Goal: Check status: Check status

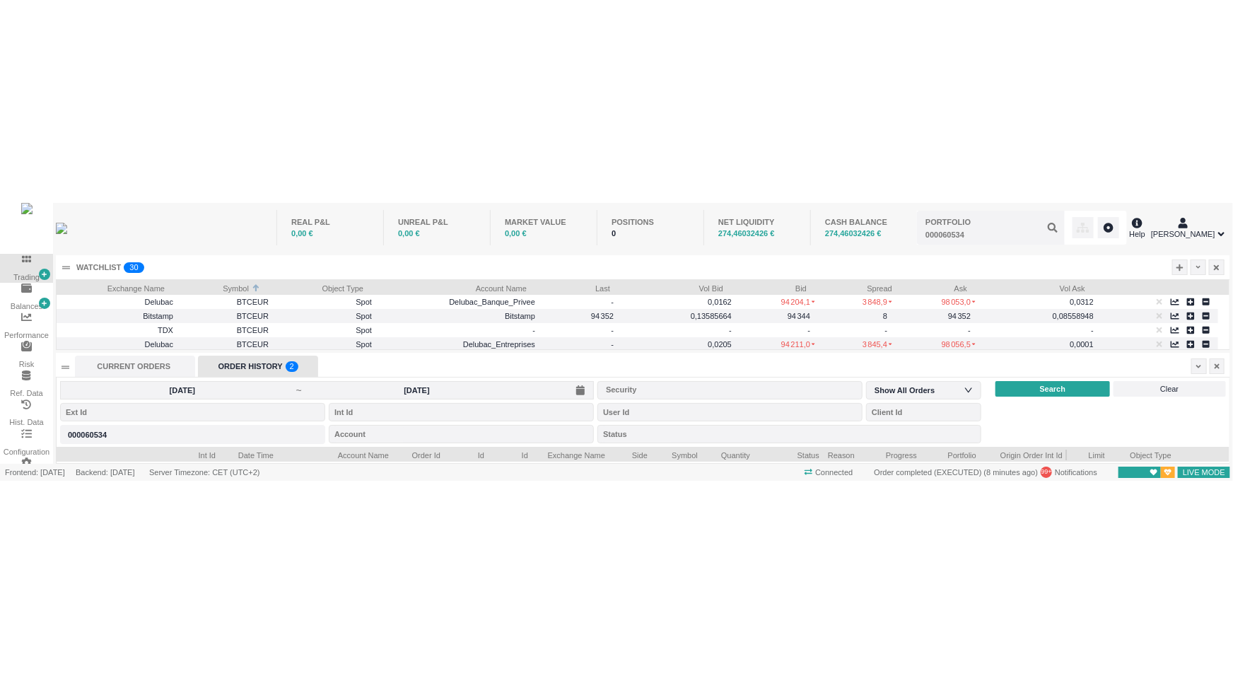
scroll to position [245, 1172]
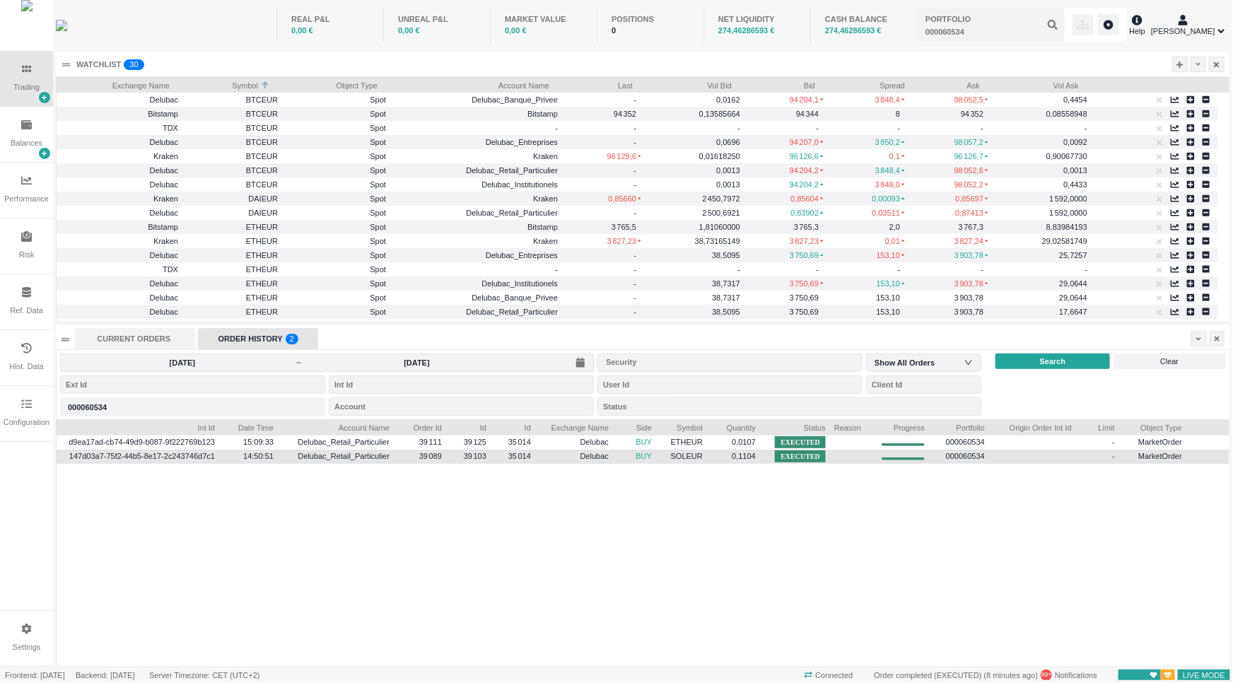
drag, startPoint x: 49, startPoint y: 383, endPoint x: 187, endPoint y: 450, distance: 153.1
click at [187, 450] on div "Trading Balances Performance Risk Ref. Data Hist. Data Configuration Settings R…" at bounding box center [615, 340] width 1230 height 680
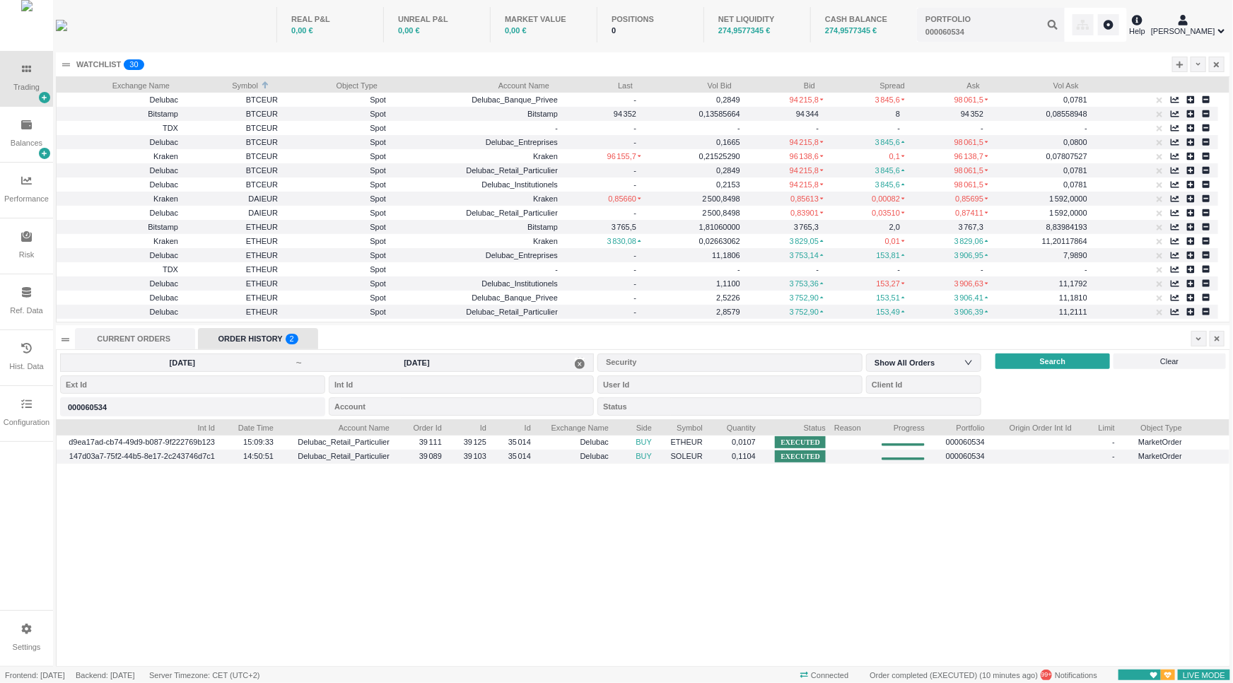
click at [465, 370] on span "[DATE] ~ [DATE]" at bounding box center [327, 363] width 534 height 18
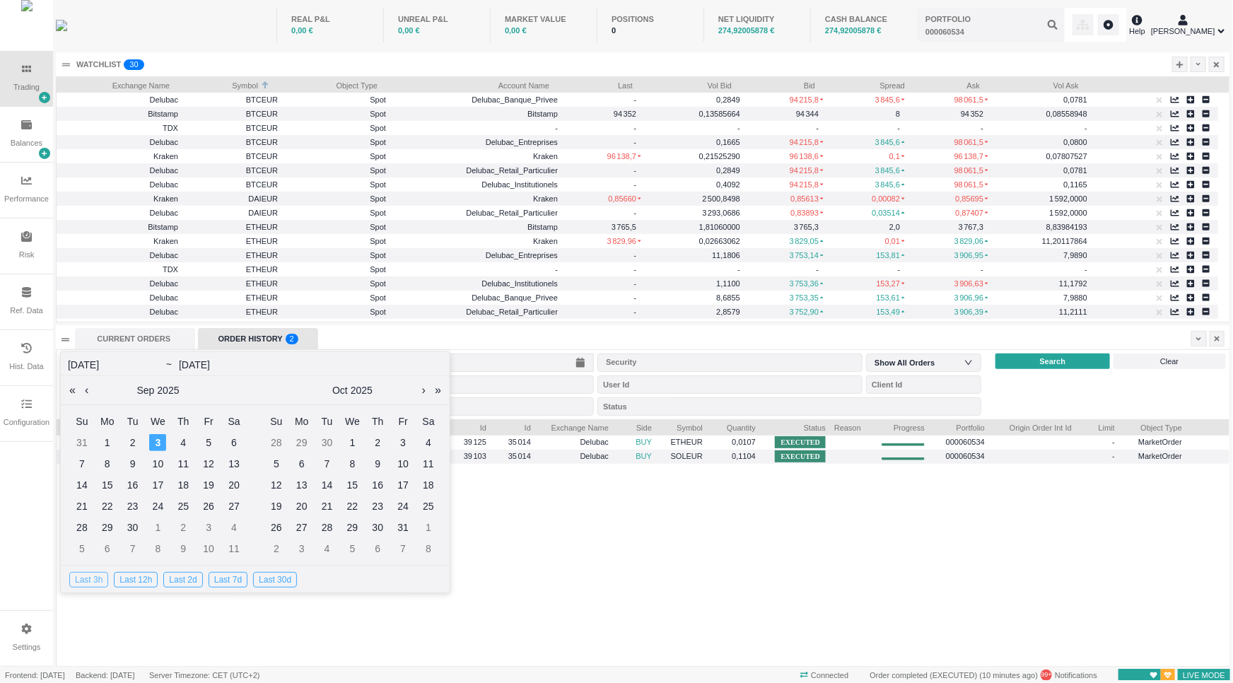
drag, startPoint x: 96, startPoint y: 576, endPoint x: 98, endPoint y: 585, distance: 10.0
click at [98, 581] on div "Last 3h" at bounding box center [88, 580] width 39 height 16
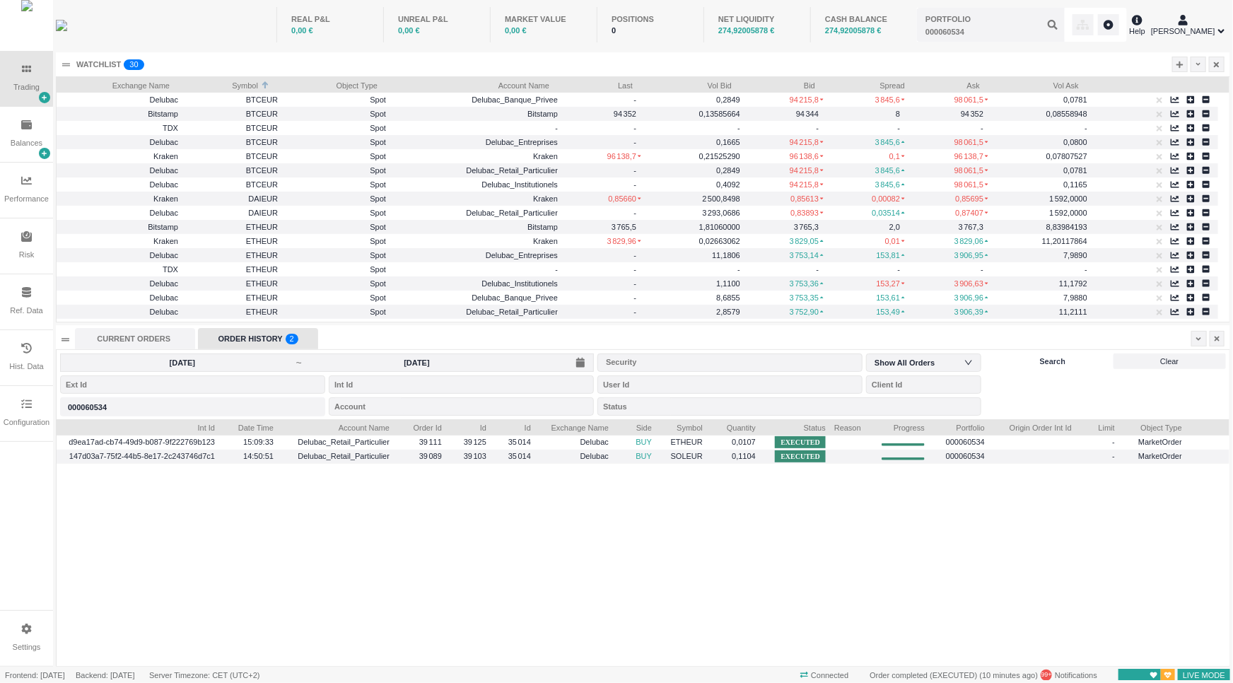
click at [1065, 363] on div "Search" at bounding box center [1053, 362] width 114 height 16
click at [1014, 357] on div "Search" at bounding box center [1053, 362] width 114 height 16
click at [372, 366] on input "[DATE]" at bounding box center [417, 362] width 228 height 11
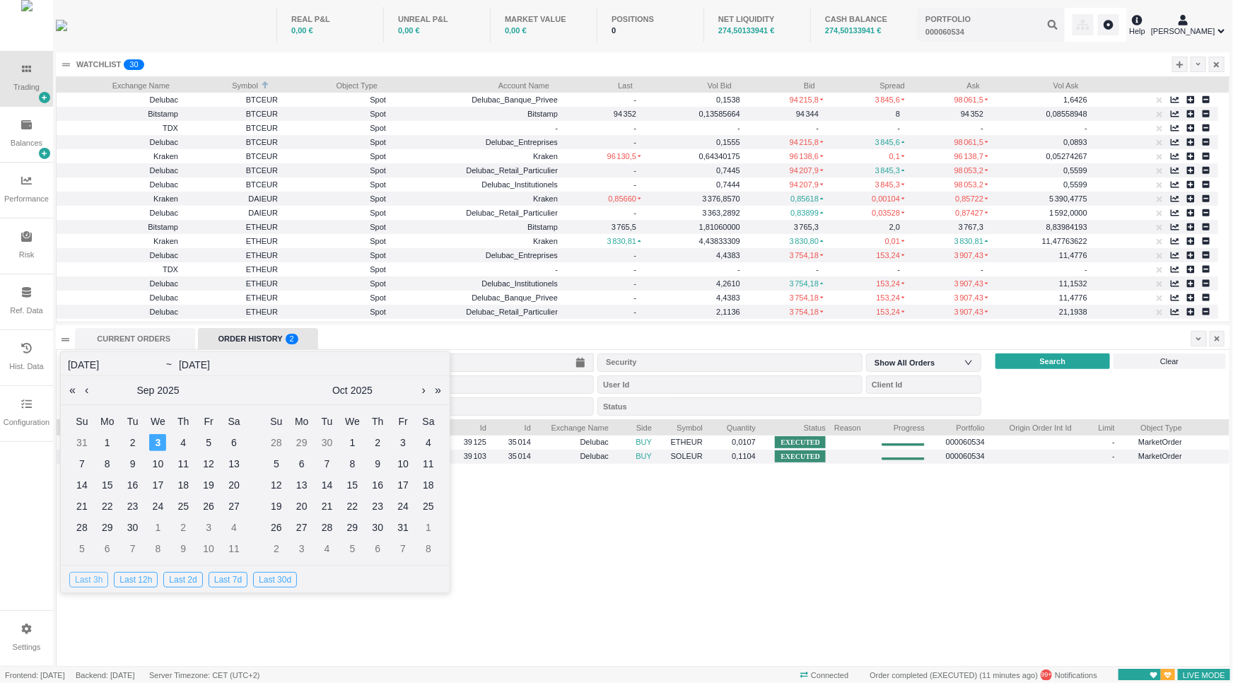
click at [82, 588] on div "Last 3h" at bounding box center [88, 580] width 39 height 16
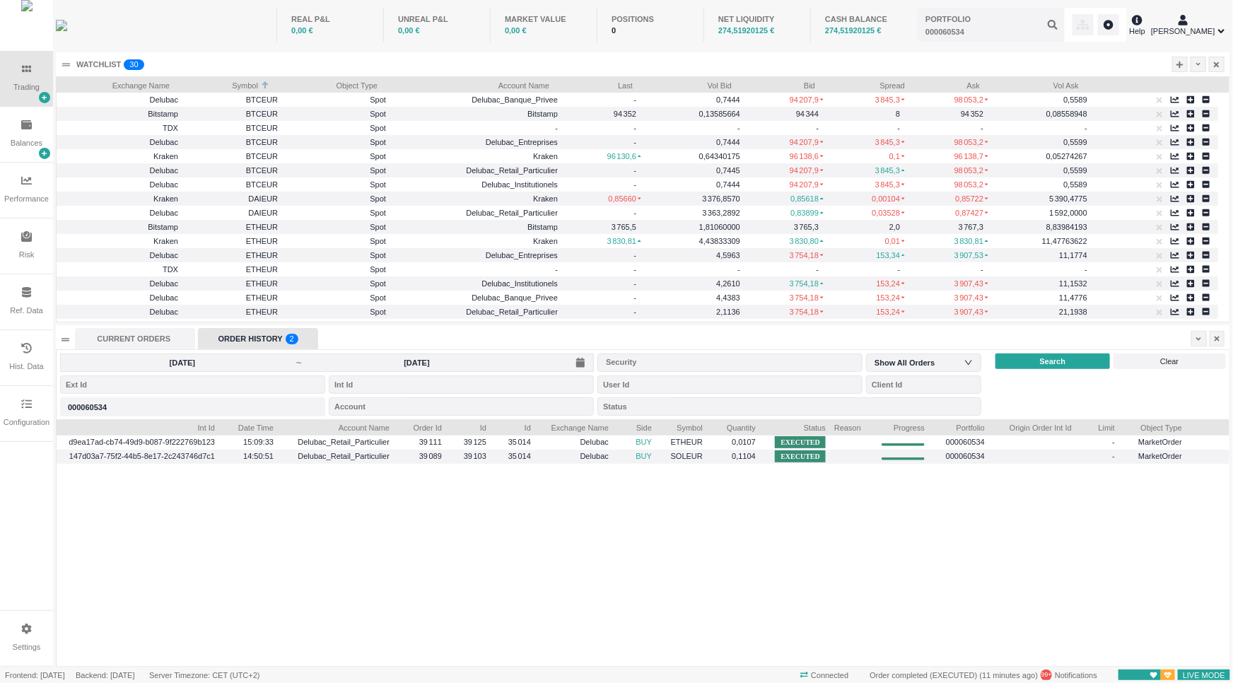
click at [1039, 350] on div "[DATE] ~ [DATE] Security Show All Orders Portfolio 000060534 000060534 Account …" at bounding box center [643, 384] width 1173 height 69
click at [1039, 354] on div "Search" at bounding box center [1053, 362] width 114 height 16
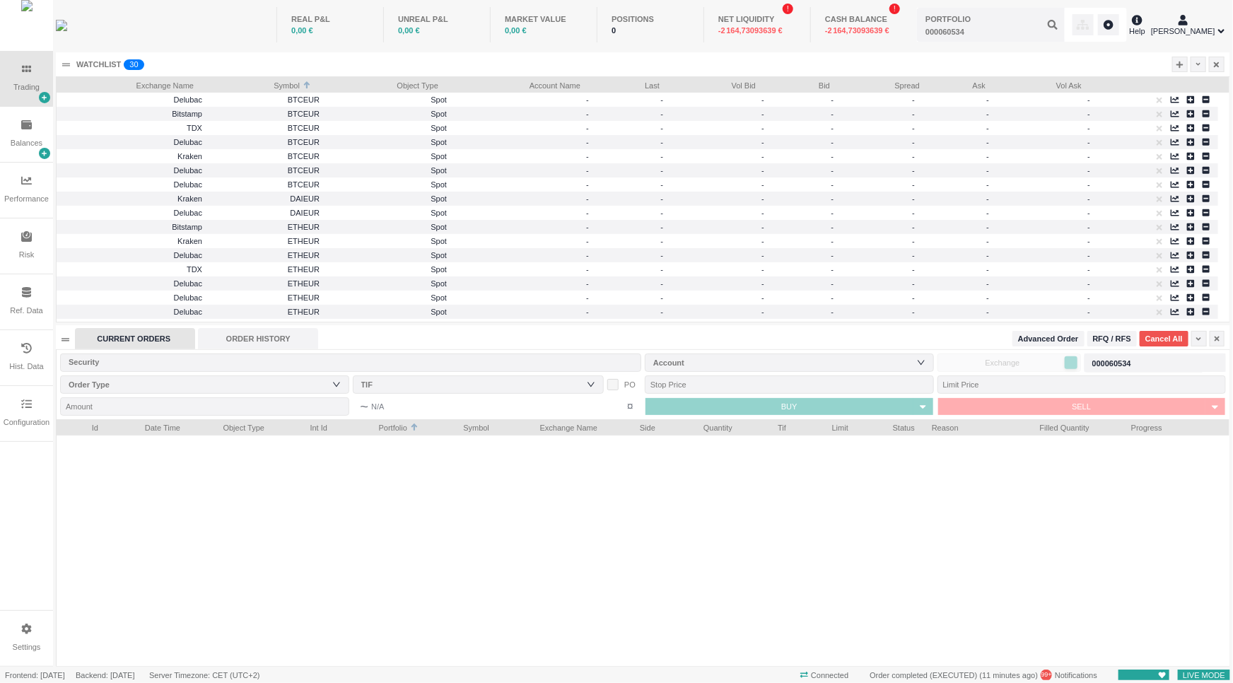
scroll to position [245, 1172]
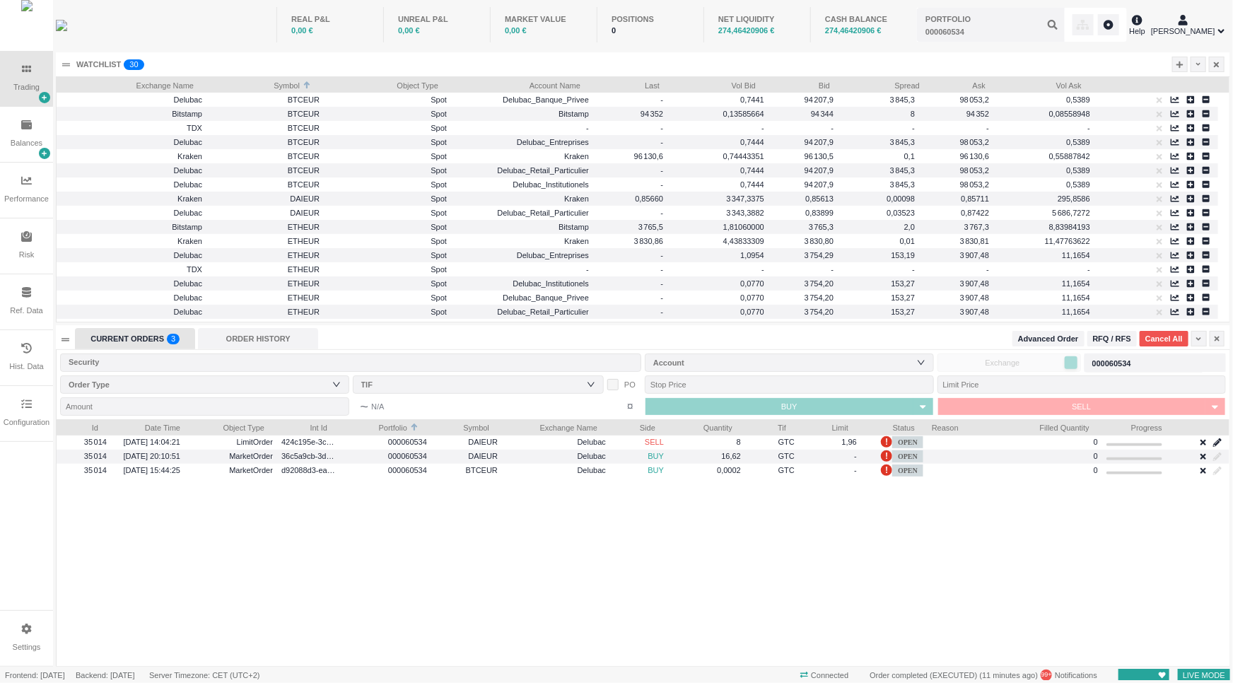
click at [141, 347] on div "CURRENT ORDERS 0 1 2 3 4 5 6 7 8 9 0 1 2 3 4 5 6 7 8 9 0 1 2 3 4 5 6 7 8 9" at bounding box center [135, 338] width 120 height 21
click at [280, 337] on div "ORDER HISTORY" at bounding box center [258, 338] width 120 height 21
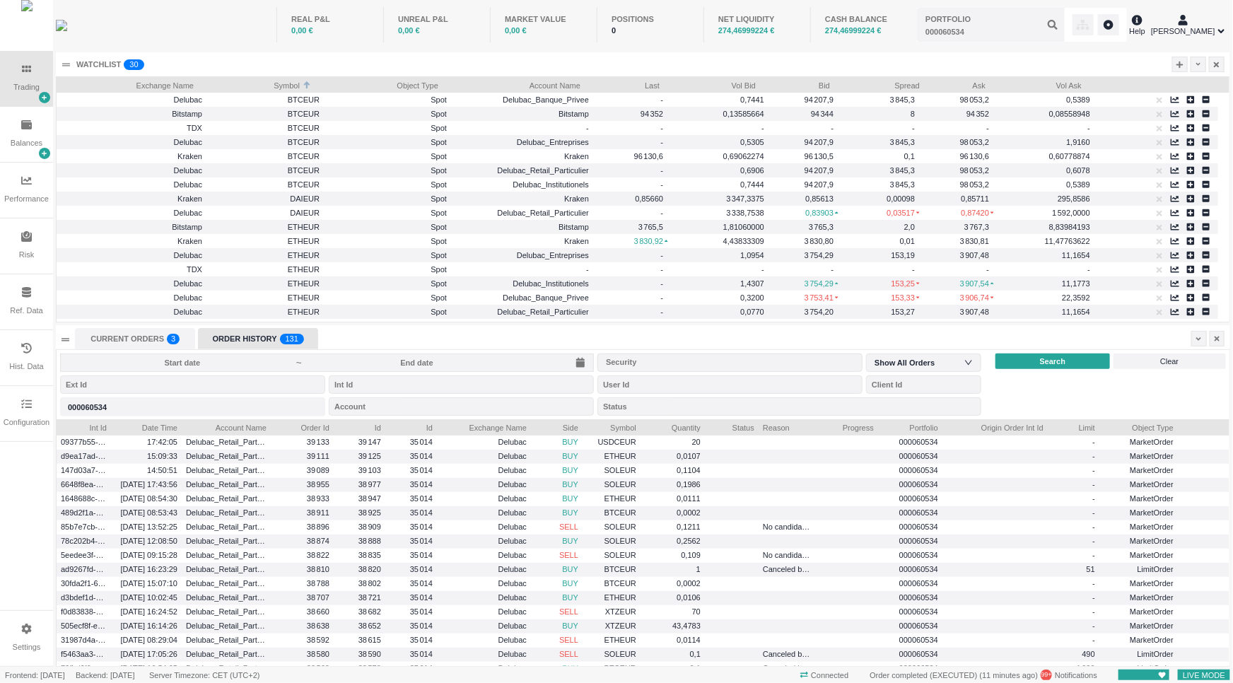
scroll to position [245, 1172]
